Goal: Task Accomplishment & Management: Manage account settings

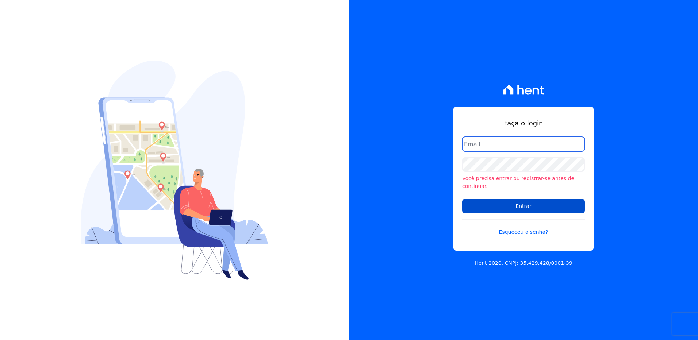
type input "[PERSON_NAME][EMAIL_ADDRESS][PERSON_NAME][DOMAIN_NAME]"
click at [516, 205] on input "Entrar" at bounding box center [523, 206] width 123 height 15
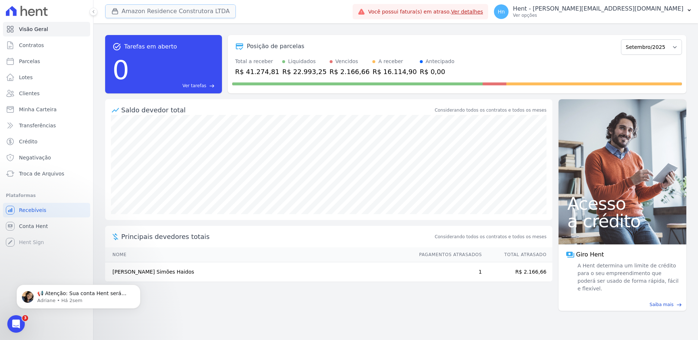
click at [175, 14] on button "Amazon Residence Construtora LTDA" at bounding box center [170, 11] width 131 height 14
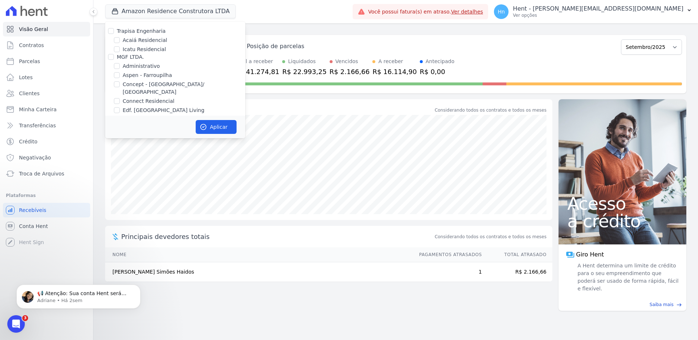
scroll to position [1672, 0]
click at [111, 88] on div at bounding box center [111, 91] width 6 height 7
click at [110, 88] on input "Promoval" at bounding box center [111, 91] width 6 height 6
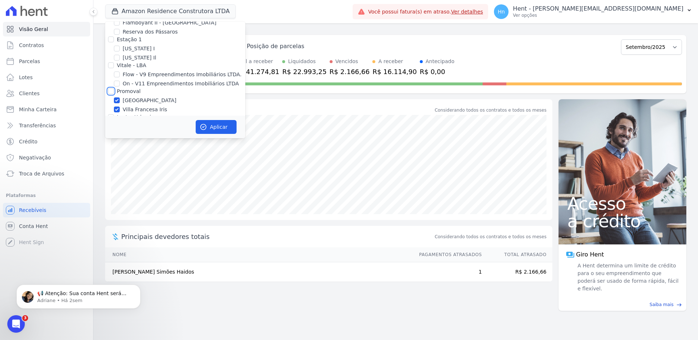
checkbox input "true"
click at [208, 124] on button "Aplicar" at bounding box center [216, 127] width 41 height 14
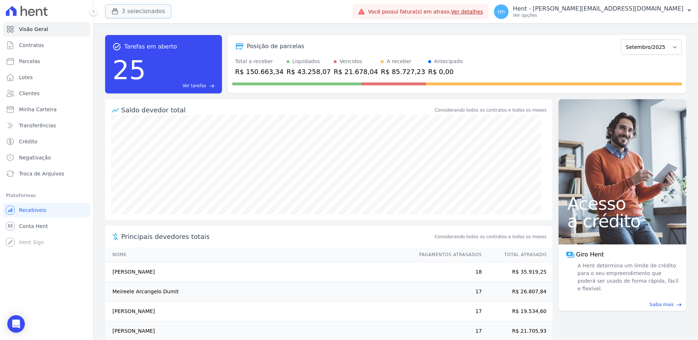
click at [126, 13] on button "3 selecionados" at bounding box center [138, 11] width 66 height 14
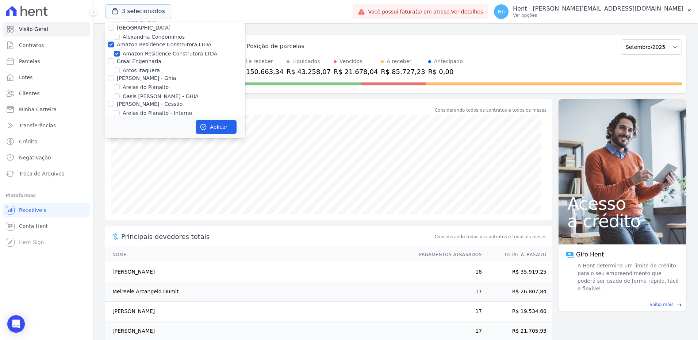
scroll to position [365, 0]
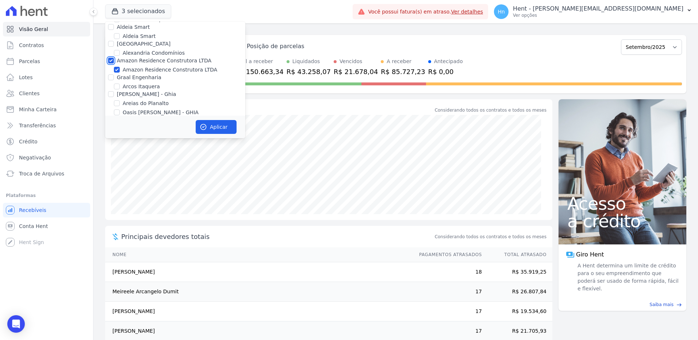
click at [111, 58] on input "Amazon Residence Construtora LTDA" at bounding box center [111, 61] width 6 height 6
checkbox input "false"
click at [202, 121] on button "Aplicar" at bounding box center [216, 127] width 41 height 14
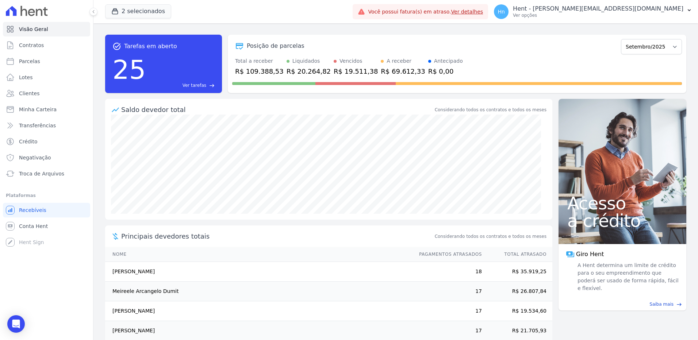
scroll to position [0, 0]
click at [633, 42] on select "Setembro/2023 Outubro/2023 Novembro/2023 Dezembro/2023 Janeiro/2024 Fevereiro/2…" at bounding box center [651, 46] width 61 height 15
click at [635, 49] on select "Setembro/2023 Outubro/2023 Novembro/2023 Dezembro/2023 Janeiro/2024 Fevereiro/2…" at bounding box center [651, 46] width 61 height 15
click at [669, 46] on select "Setembro/2023 Outubro/2023 Novembro/2023 Dezembro/2023 Janeiro/2024 Fevereiro/2…" at bounding box center [651, 46] width 61 height 15
click at [668, 46] on select "Setembro/2023 Outubro/2023 Novembro/2023 Dezembro/2023 Janeiro/2024 Fevereiro/2…" at bounding box center [651, 46] width 61 height 15
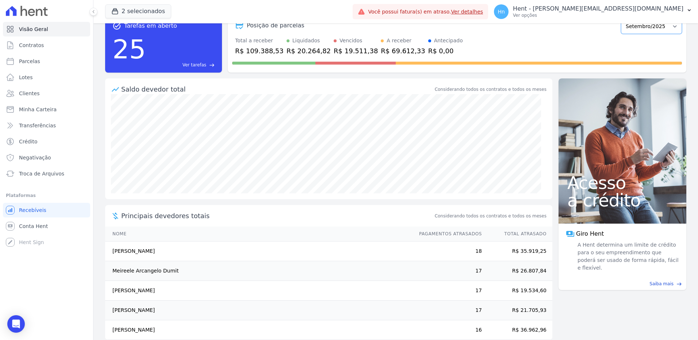
scroll to position [33, 0]
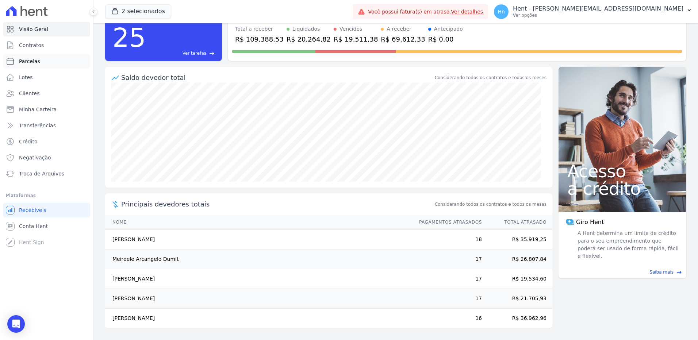
click at [33, 65] on span "Parcelas" at bounding box center [29, 61] width 21 height 7
select select
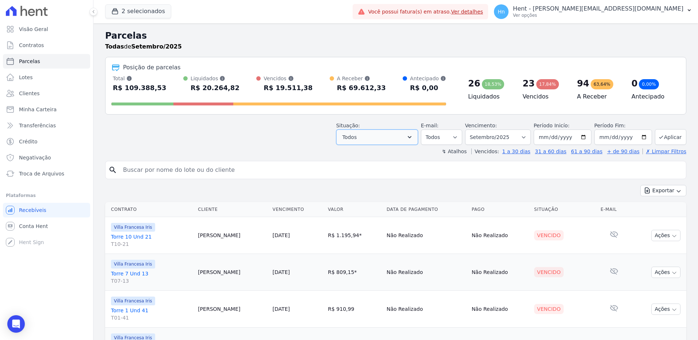
click at [405, 136] on button "Todos" at bounding box center [377, 137] width 82 height 15
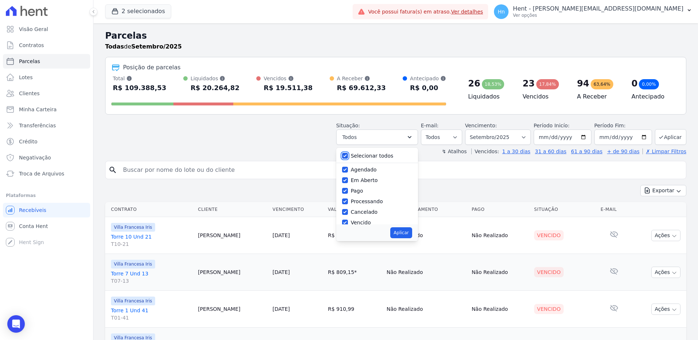
click at [348, 156] on input "Selecionar todos" at bounding box center [345, 156] width 6 height 6
checkbox input "false"
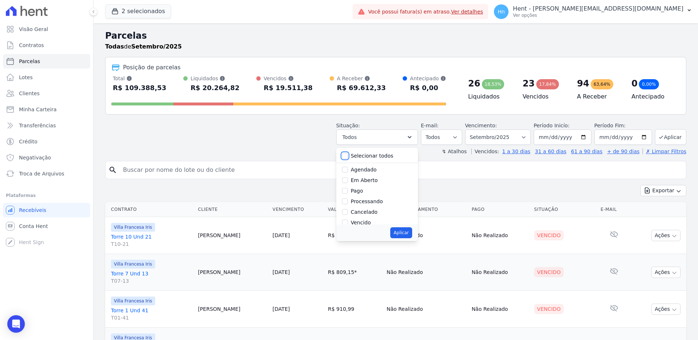
checkbox input "false"
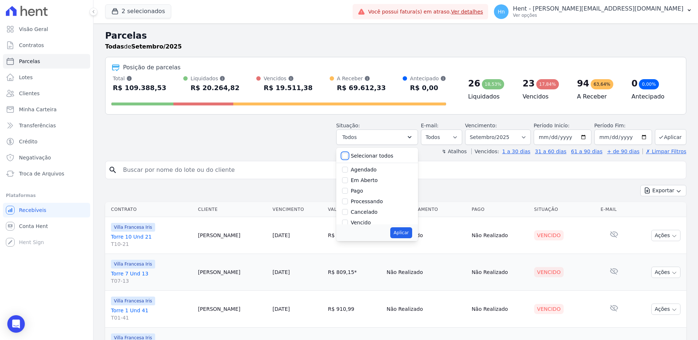
checkbox input "false"
click at [348, 173] on input "Vencido" at bounding box center [345, 174] width 6 height 6
checkbox input "true"
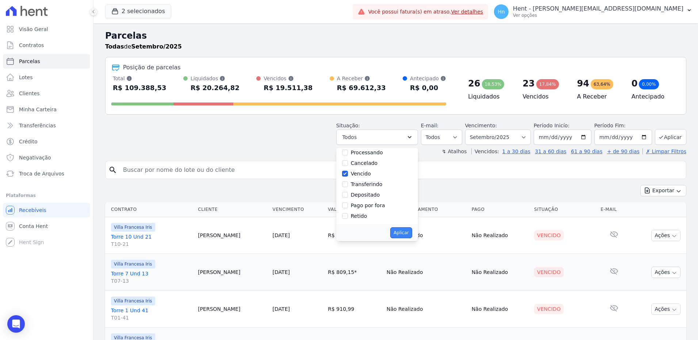
click at [407, 229] on button "Aplicar" at bounding box center [401, 233] width 22 height 11
select select "overdue"
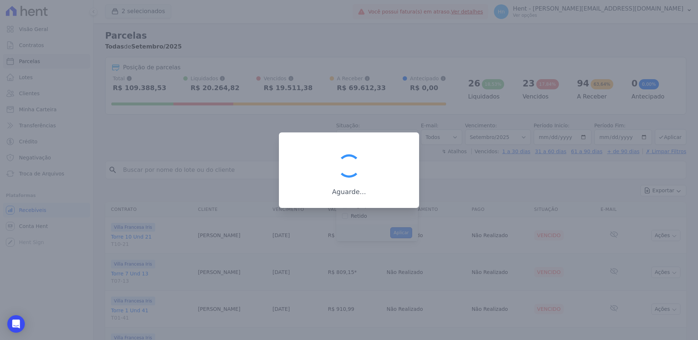
scroll to position [13, 0]
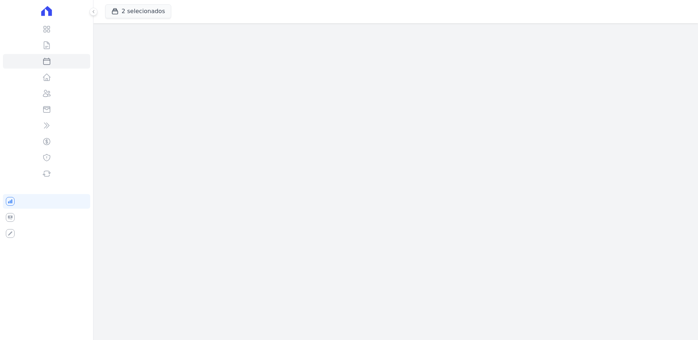
select select
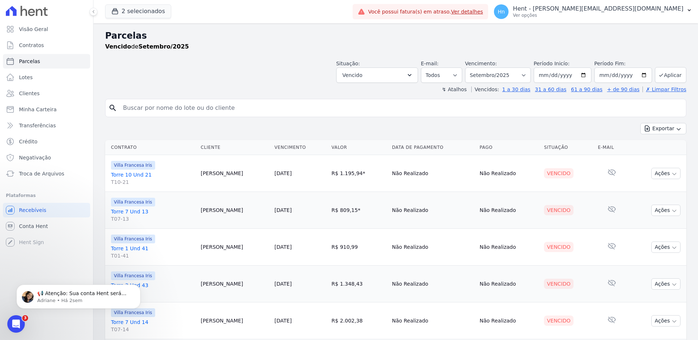
scroll to position [37, 0]
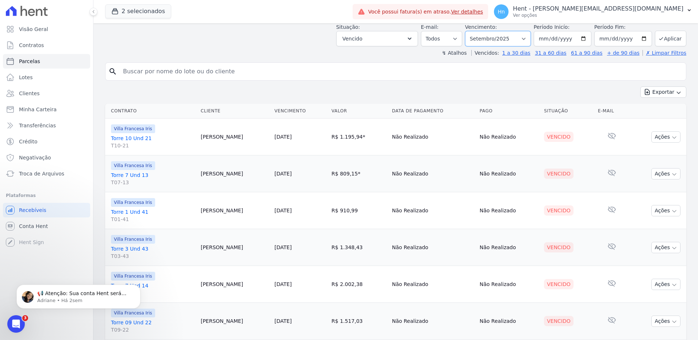
click at [527, 42] on select "Filtrar por período ──────── Todos os meses Setembro/2023 Outubro/2023 Novembro…" at bounding box center [498, 38] width 66 height 15
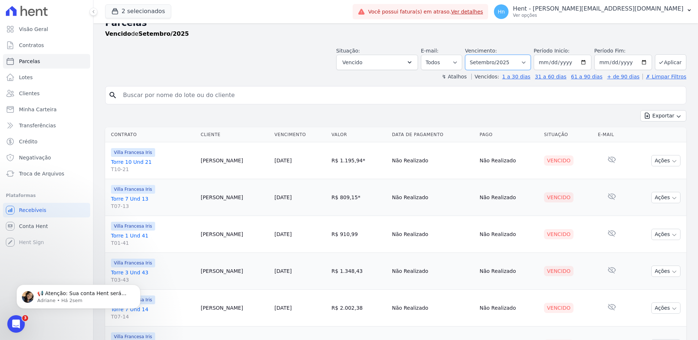
scroll to position [0, 0]
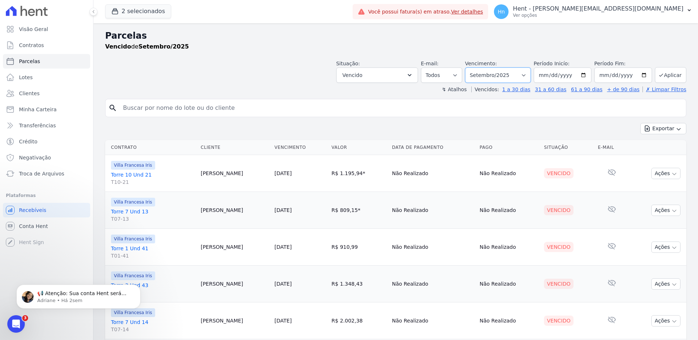
click at [524, 78] on select "Filtrar por período ──────── Todos os meses Setembro/2023 Outubro/2023 Novembro…" at bounding box center [498, 75] width 66 height 15
select select "all"
click at [470, 68] on select "Filtrar por período ──────── Todos os meses Setembro/2023 Outubro/2023 Novembro…" at bounding box center [498, 75] width 66 height 15
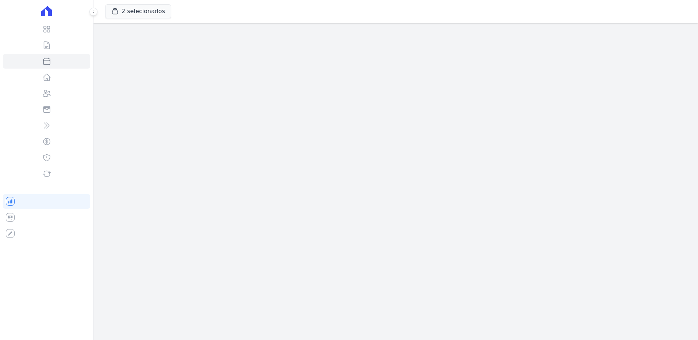
select select
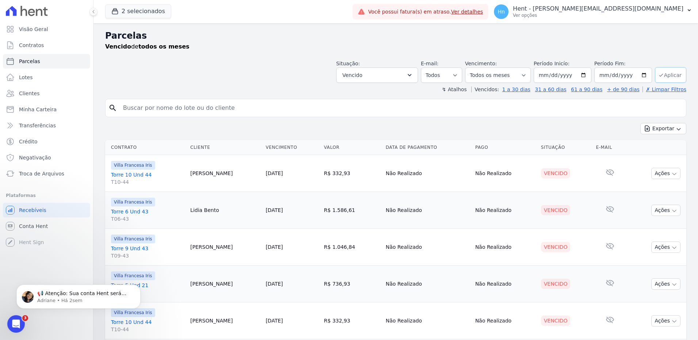
click at [671, 76] on button "Aplicar" at bounding box center [670, 75] width 31 height 16
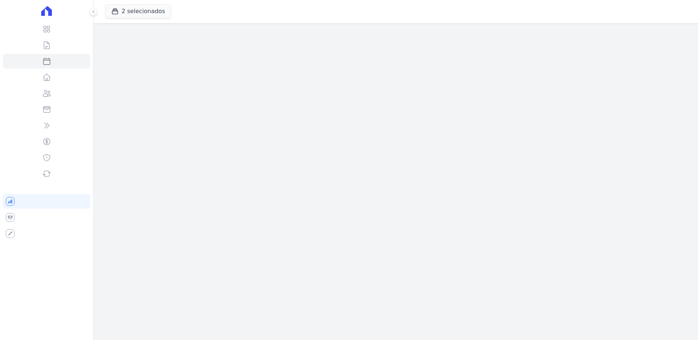
select select
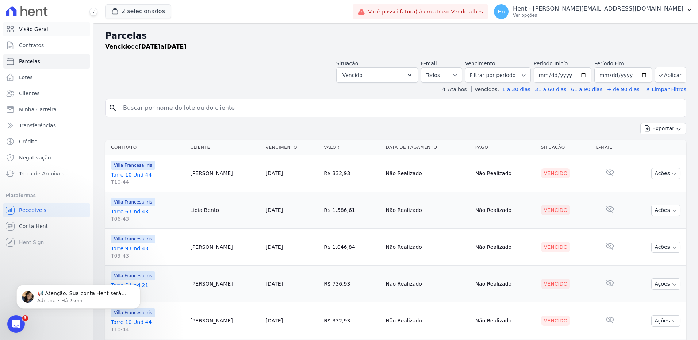
click at [49, 31] on link "Visão Geral" at bounding box center [46, 29] width 87 height 15
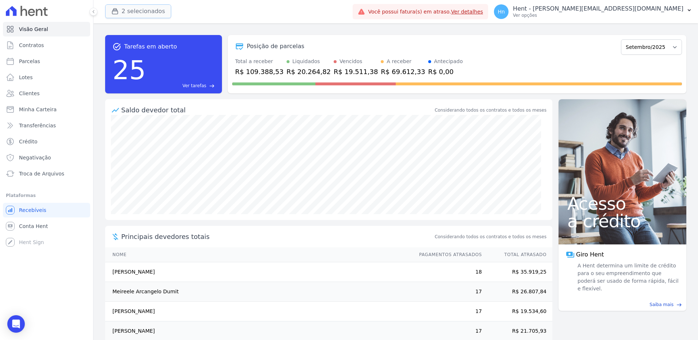
click at [140, 9] on button "2 selecionados" at bounding box center [138, 11] width 66 height 14
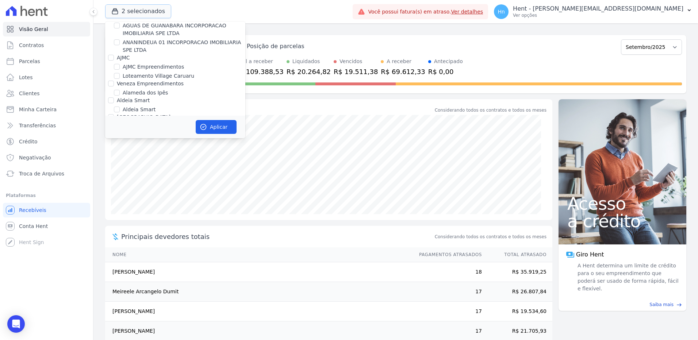
scroll to position [292, 0]
click at [287, 107] on div "Saldo devedor total" at bounding box center [277, 110] width 312 height 10
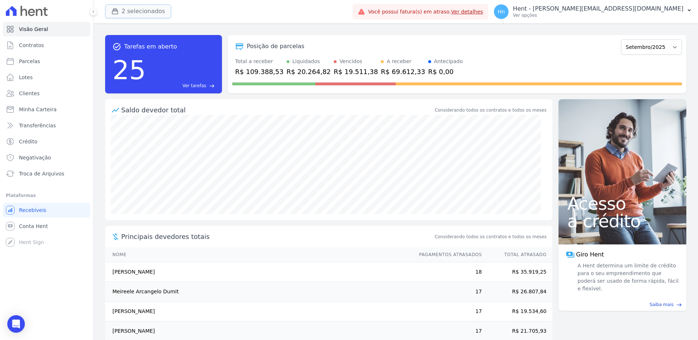
click at [142, 11] on button "2 selecionados" at bounding box center [138, 11] width 66 height 14
